Goal: Information Seeking & Learning: Learn about a topic

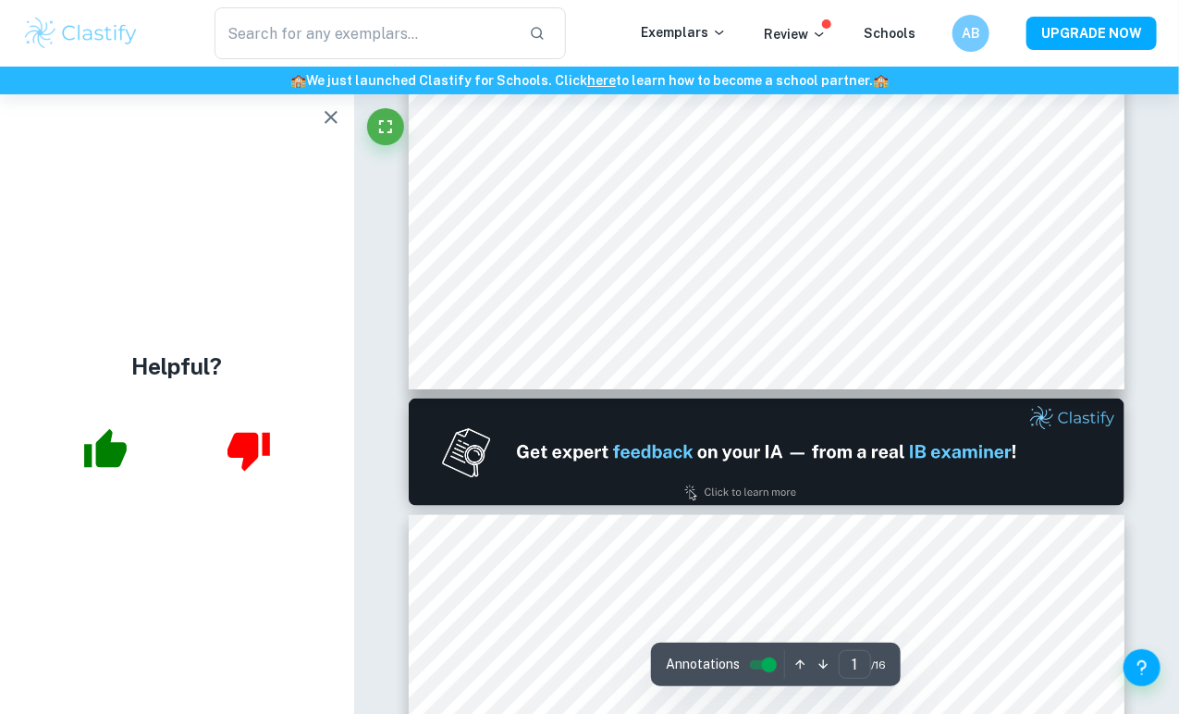
scroll to position [623, 0]
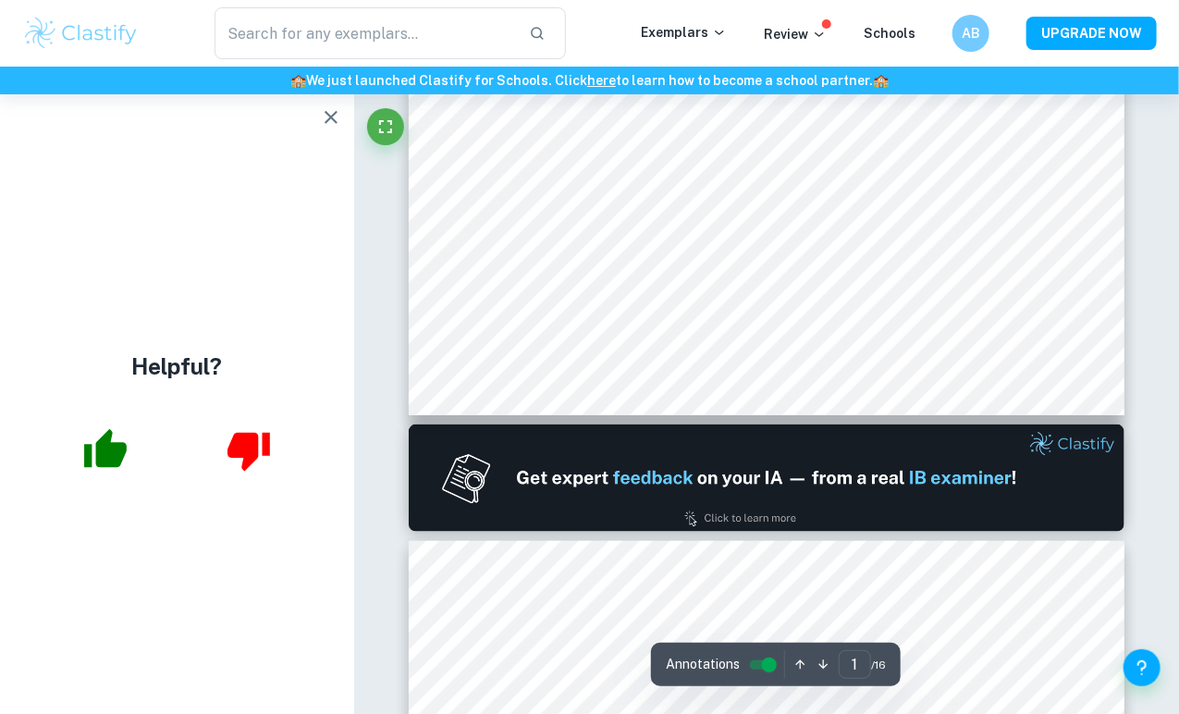
click at [331, 120] on icon "button" at bounding box center [331, 117] width 22 height 22
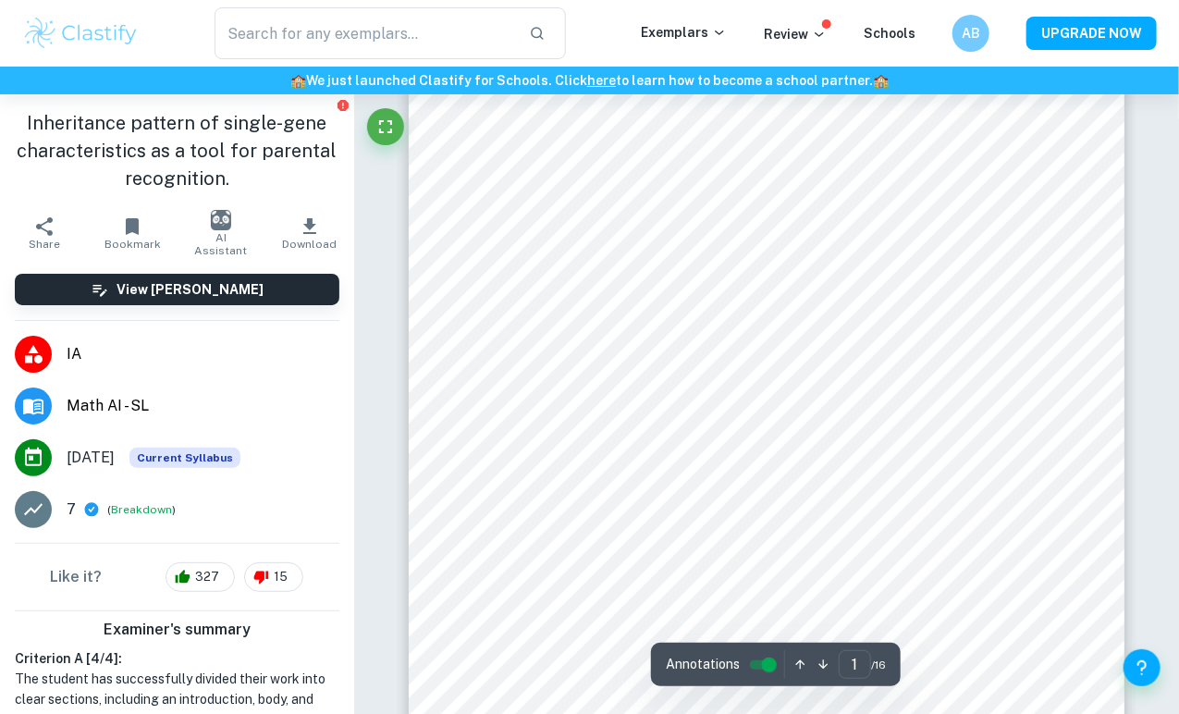
scroll to position [0, 0]
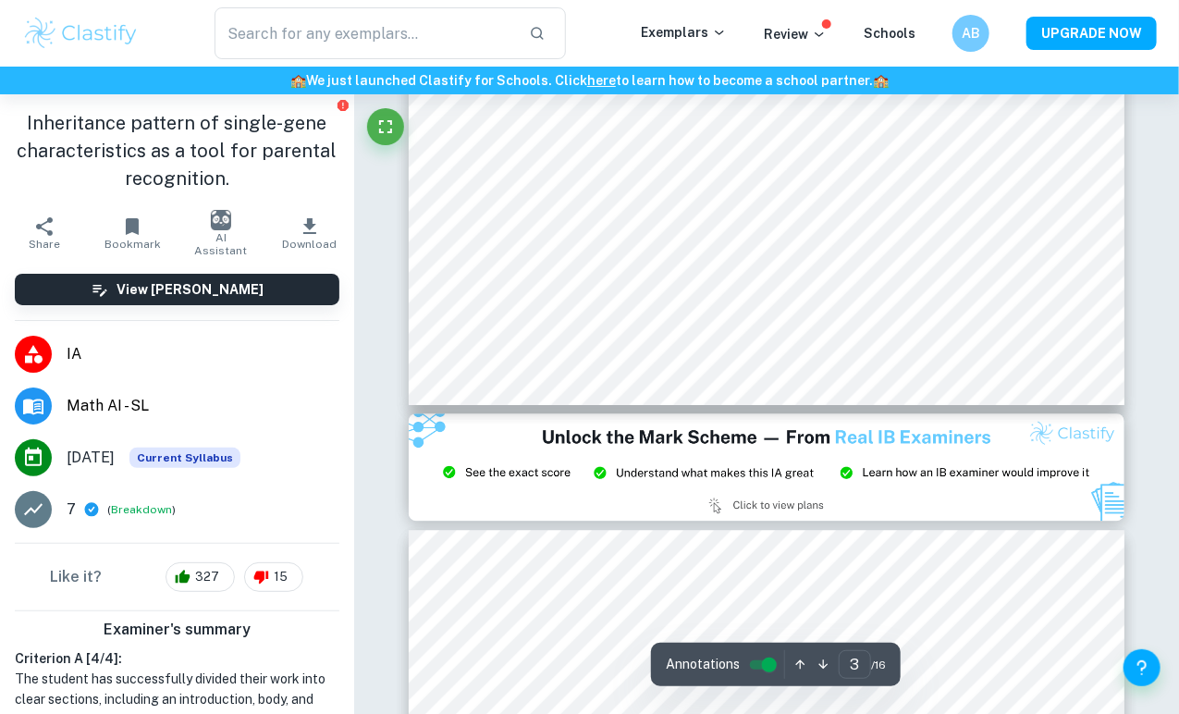
type input "2"
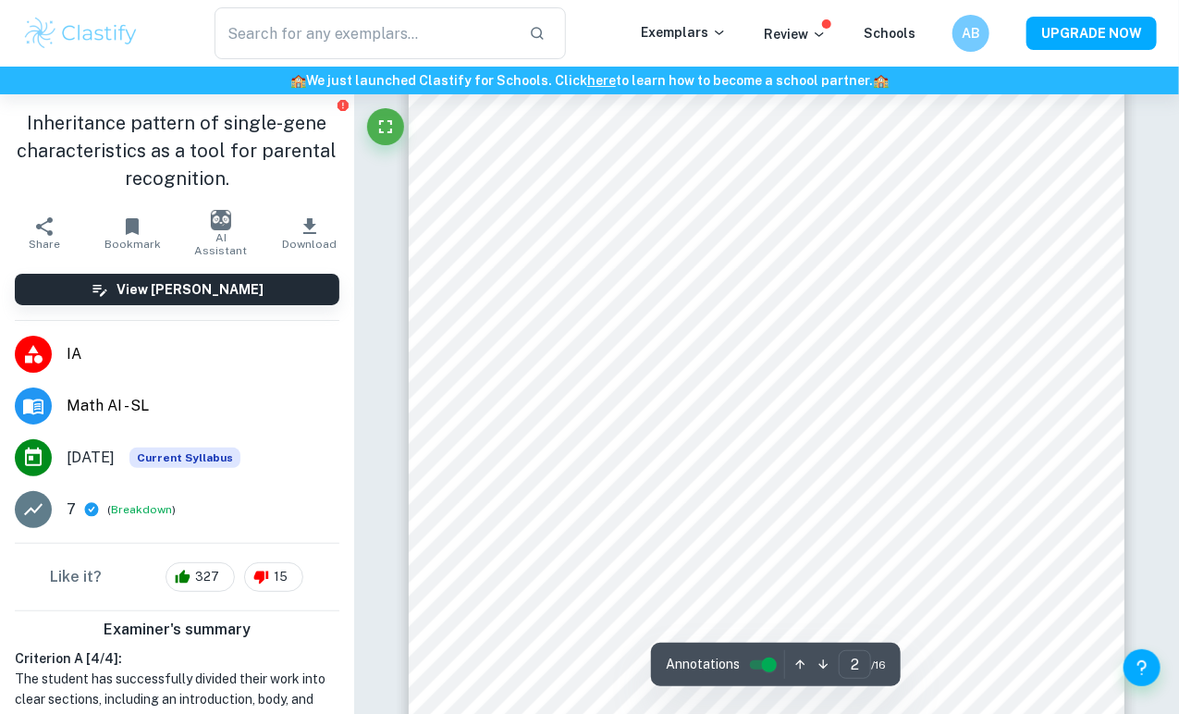
scroll to position [1115, 0]
